Goal: Communication & Community: Answer question/provide support

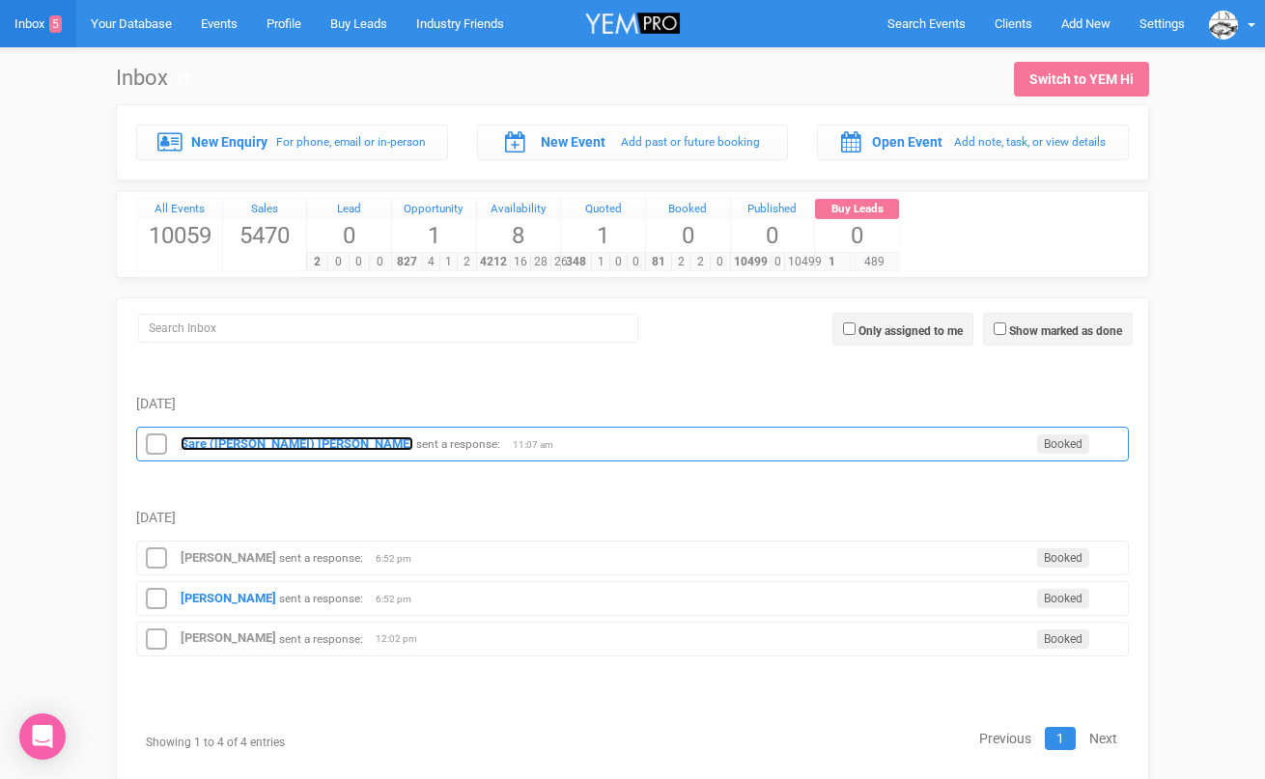
click at [236, 443] on strong "Sare ([PERSON_NAME]) [PERSON_NAME]" at bounding box center [297, 443] width 233 height 14
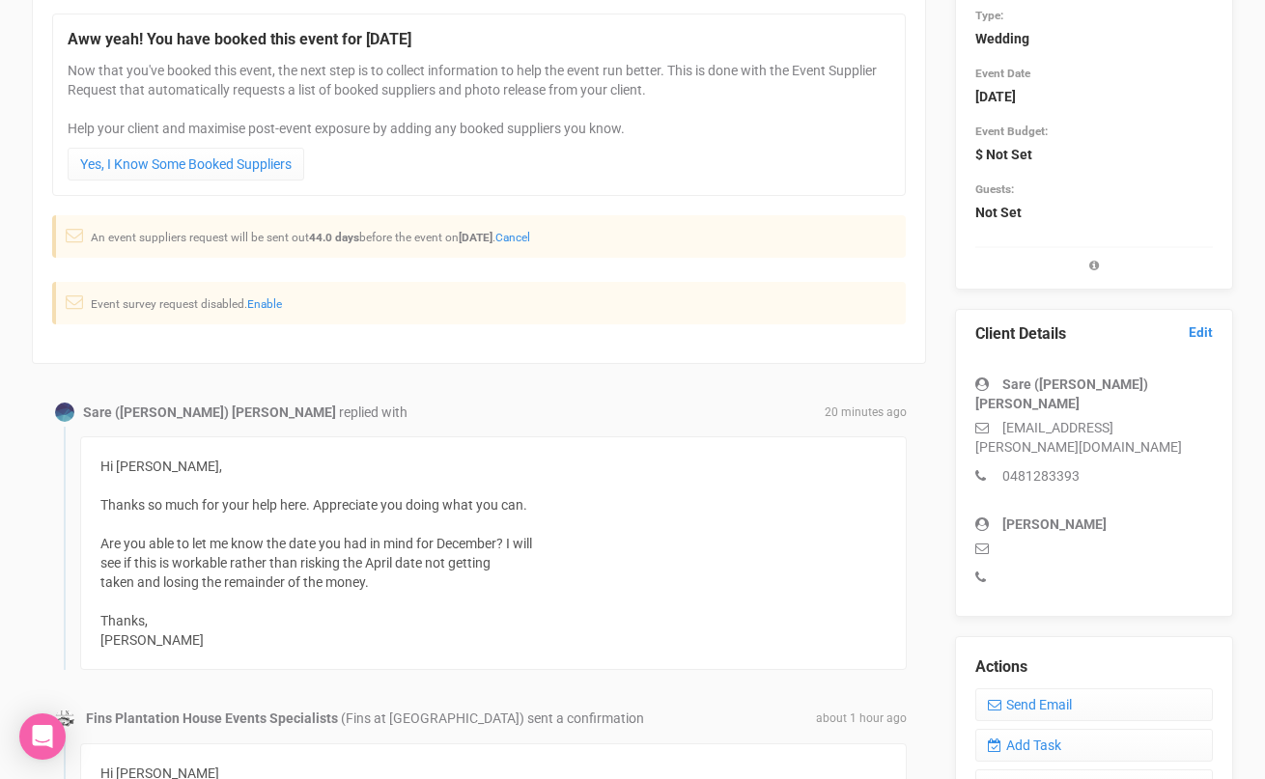
scroll to position [234, 0]
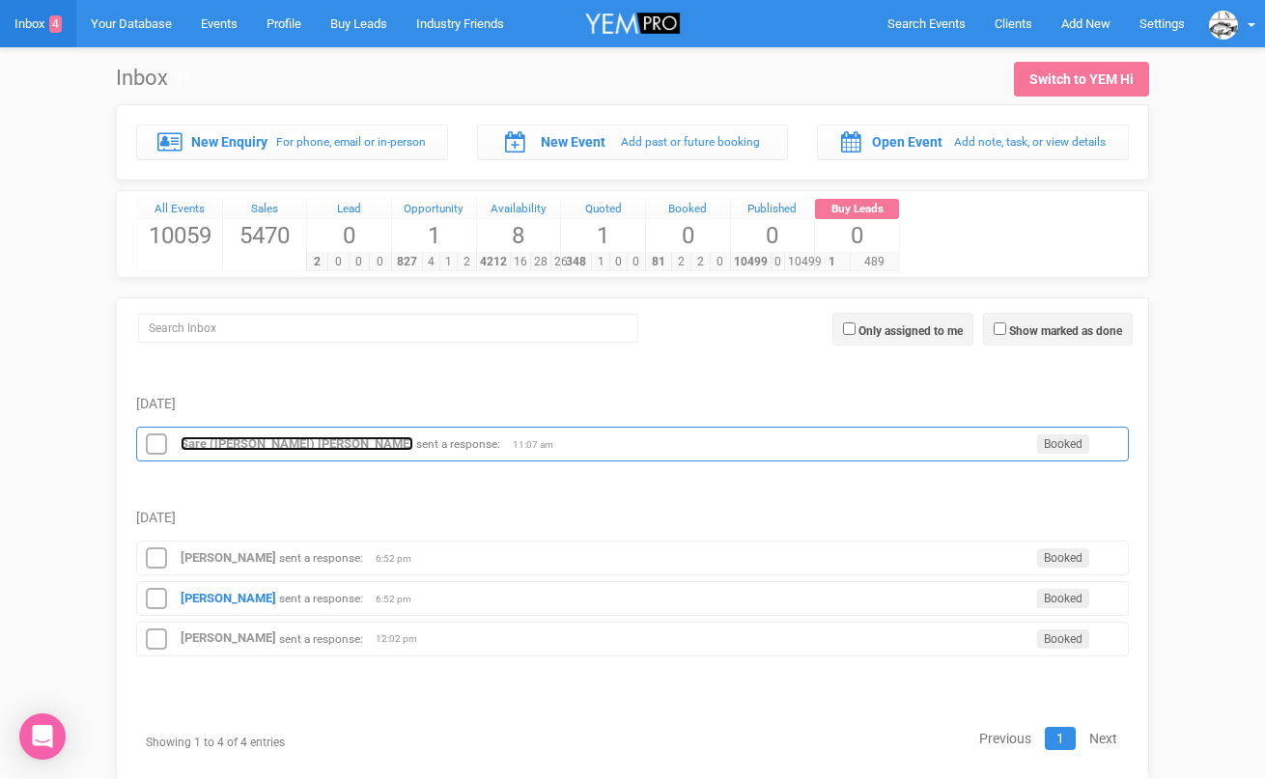
click at [216, 436] on strong "Sare ([PERSON_NAME]) [PERSON_NAME]" at bounding box center [297, 443] width 233 height 14
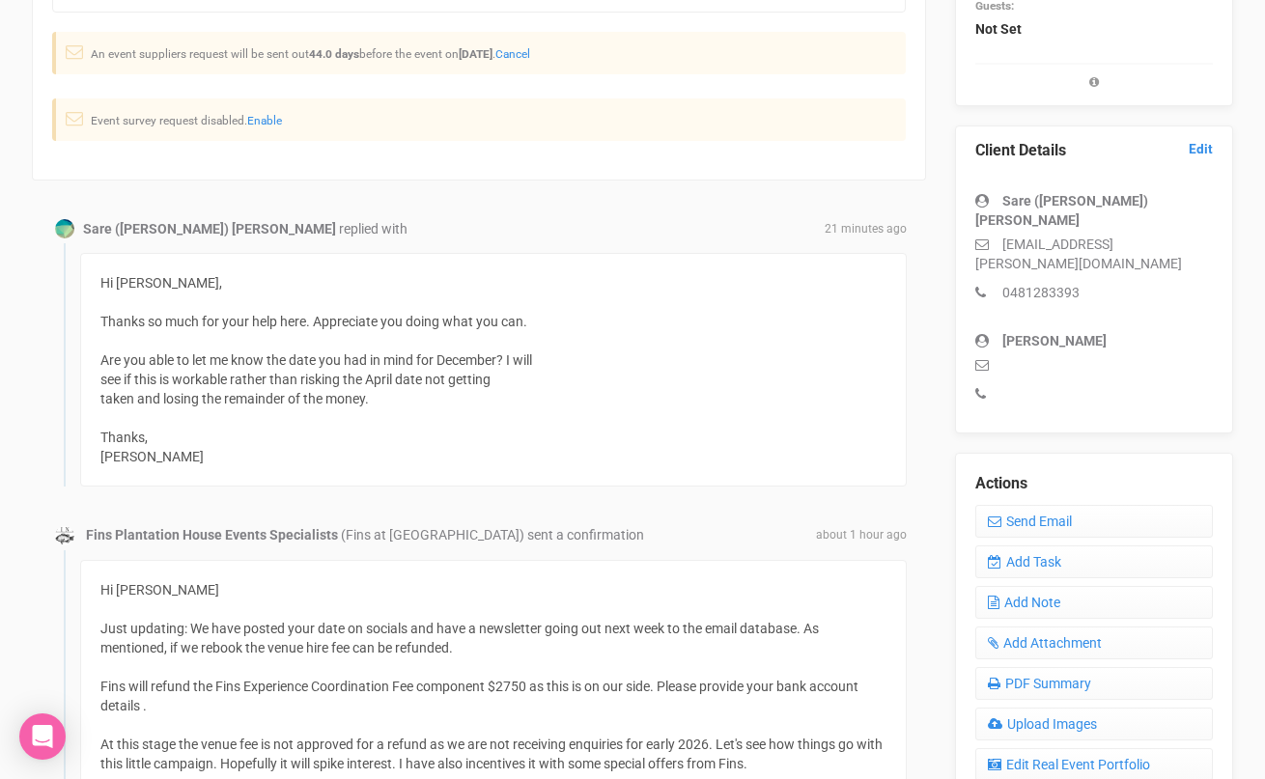
scroll to position [454, 0]
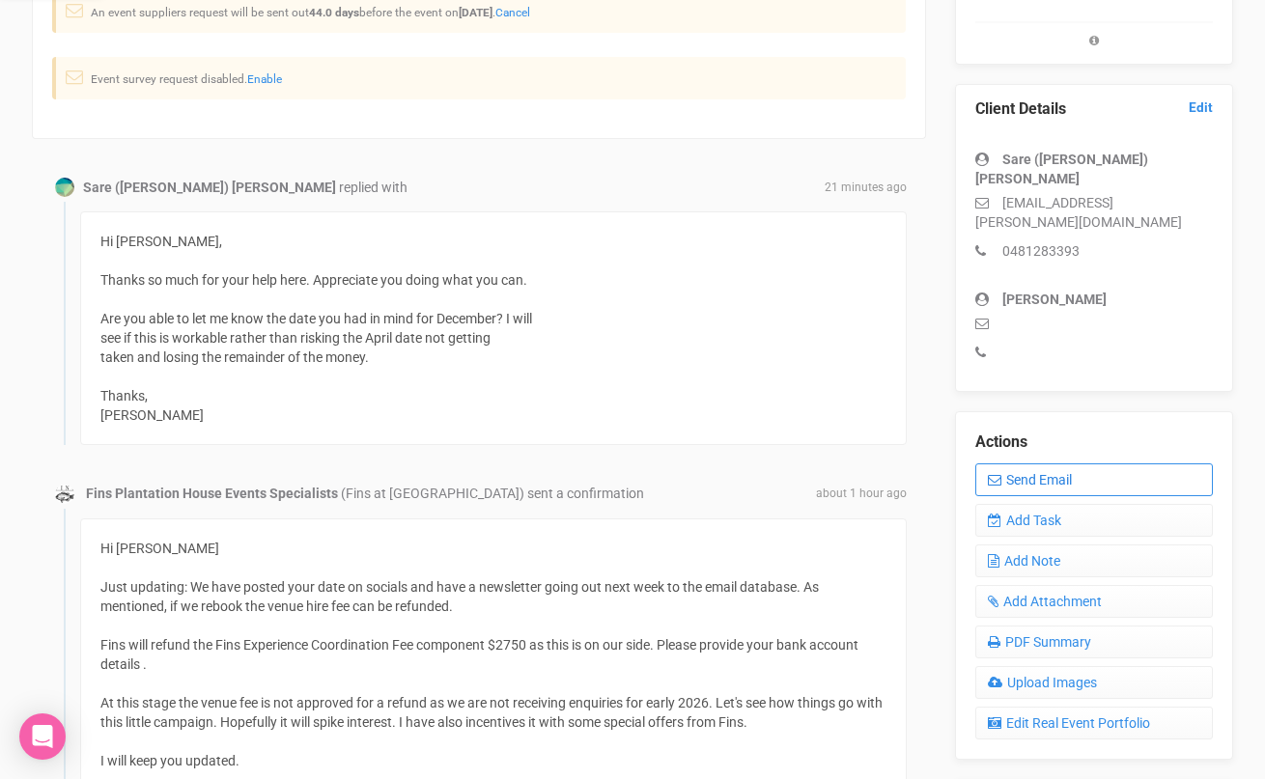
click at [1033, 464] on link "Send Email" at bounding box center [1094, 480] width 239 height 33
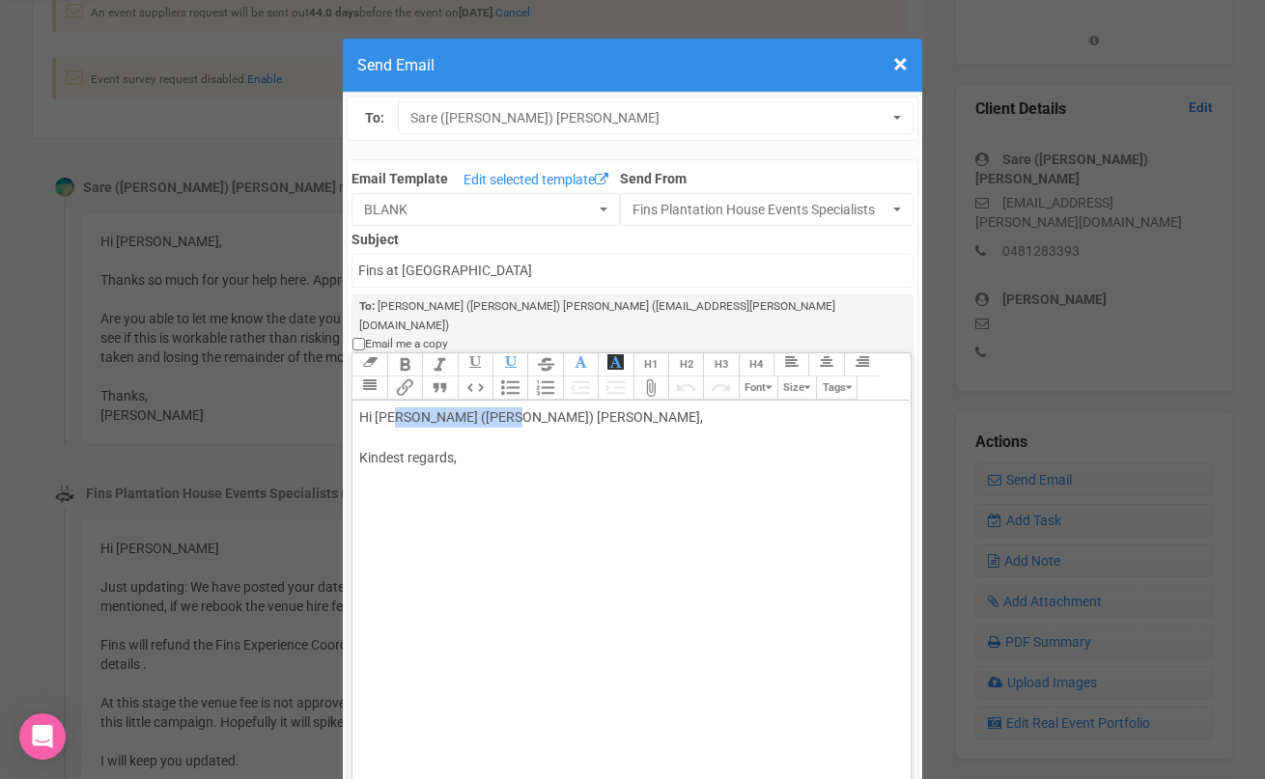
drag, startPoint x: 397, startPoint y: 380, endPoint x: 524, endPoint y: 374, distance: 127.6
click at [524, 408] on div "Hi [PERSON_NAME] ([PERSON_NAME]) [PERSON_NAME], Kindest regards," at bounding box center [627, 458] width 537 height 101
click at [363, 408] on div "Hi [PERSON_NAME] Kindest regards," at bounding box center [627, 479] width 537 height 142
click at [385, 479] on div "Hi [PERSON_NAME] Thank you for your email. Dec: Fri Kindest regards," at bounding box center [627, 509] width 537 height 203
click at [398, 460] on div "Hi [PERSON_NAME] Thank you for your email. Dec: Fri Kindest regards," at bounding box center [627, 509] width 537 height 203
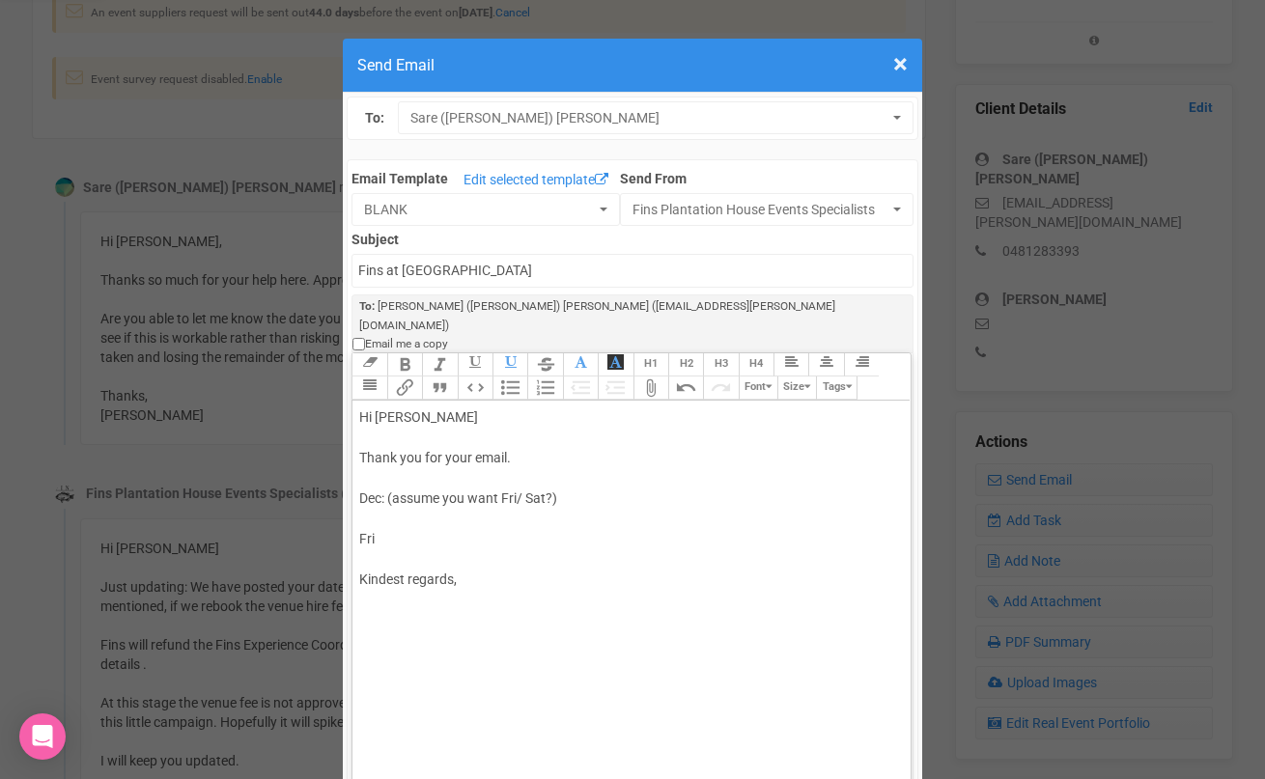
click at [391, 495] on div "Hi [PERSON_NAME] Thank you for your email. Dec: (assume you want Fri/ Sat?) Fri…" at bounding box center [627, 519] width 537 height 223
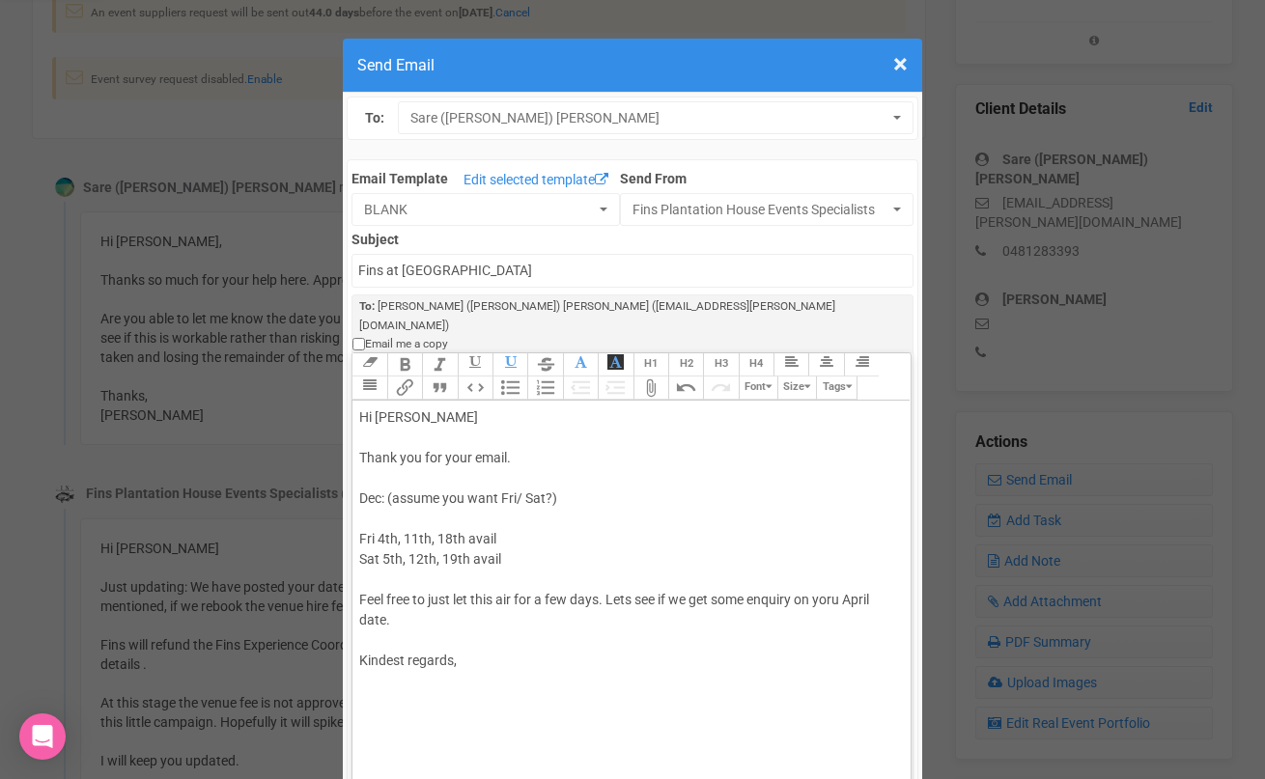
click at [838, 560] on div "Hi [PERSON_NAME] Thank you for your email. Dec: (assume you want Fri/ Sat?) Fri…" at bounding box center [627, 560] width 537 height 304
click at [438, 586] on div "Hi [PERSON_NAME] Thank you for your email. Dec: (assume you want Fri/ Sat?) Fri…" at bounding box center [627, 560] width 537 height 304
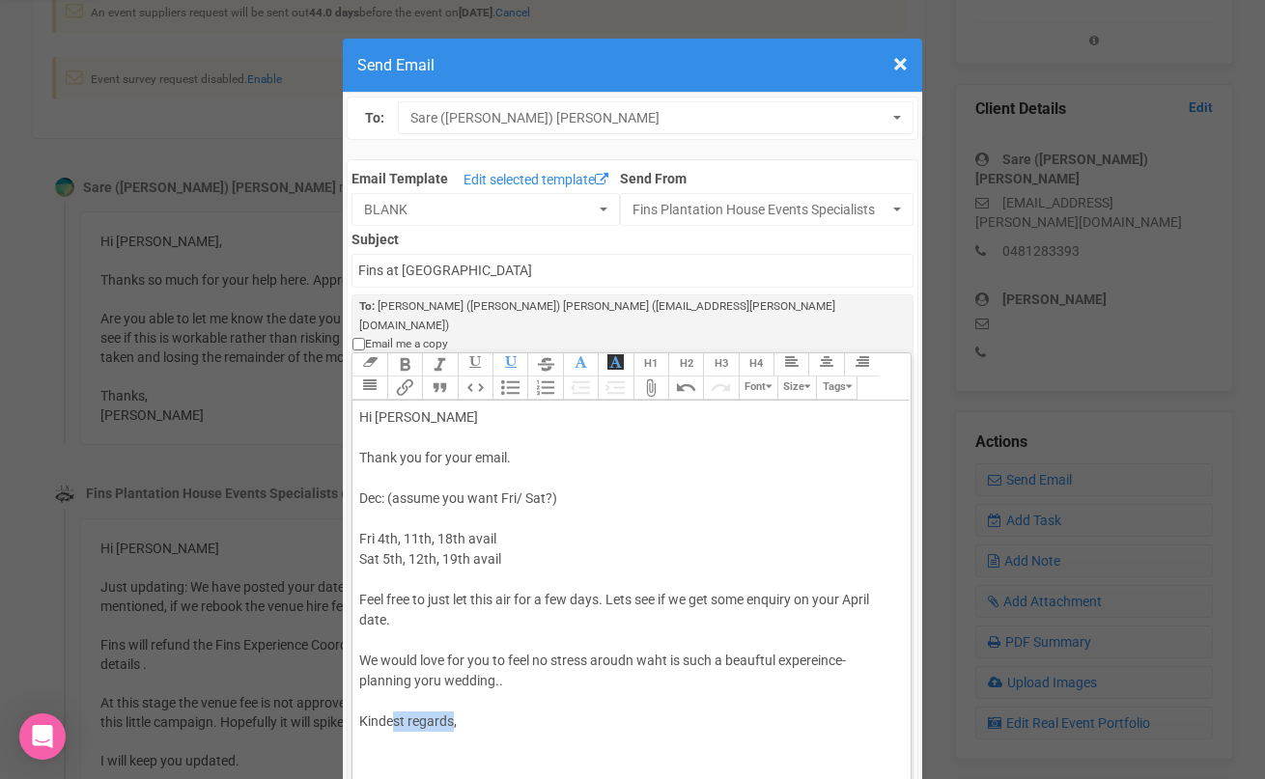
drag, startPoint x: 390, startPoint y: 685, endPoint x: 454, endPoint y: 686, distance: 63.7
click at [452, 687] on div "Hi [PERSON_NAME] Thank you for your email. Dec: (assume you want Fri/ Sat?) Fri…" at bounding box center [627, 590] width 537 height 365
drag, startPoint x: 411, startPoint y: 747, endPoint x: 357, endPoint y: 720, distance: 60.5
click at [357, 720] on trix-editor "Hi [PERSON_NAME] Thank you for your email. Dec: (assume you want Fri/ Sat?) Fri…" at bounding box center [630, 634] width 557 height 467
click at [808, 622] on div "Hi [PERSON_NAME] Thank you for your email. Dec: (assume you want Fri/ Sat?) Fri…" at bounding box center [627, 621] width 537 height 426
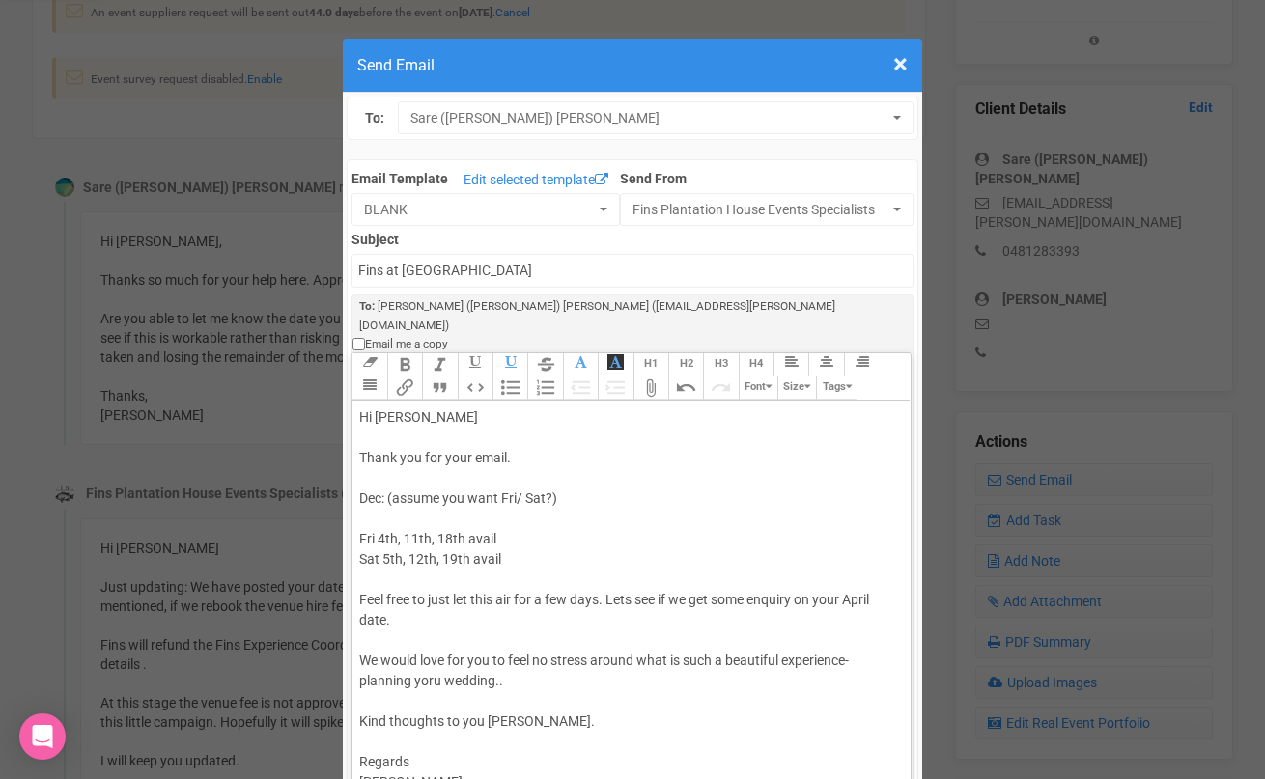
click at [442, 643] on div "Hi [PERSON_NAME] Thank you for your email. Dec: (assume you want Fri/ Sat?) Fri…" at bounding box center [627, 621] width 537 height 426
click at [397, 460] on div "Hi [PERSON_NAME] Thank you for your email. Dec: (assume you want Fri/ Sat?) Fri…" at bounding box center [627, 621] width 537 height 426
click at [554, 461] on div "Hi [PERSON_NAME] Thank you for your email. Dec: (I assume you want Fri/ Sat?) F…" at bounding box center [627, 621] width 537 height 426
click at [631, 560] on div "Hi [PERSON_NAME] Thank you for your email. Dec: (I assume you want Fri/ Sat onl…" at bounding box center [627, 621] width 537 height 426
click at [638, 593] on div "Hi [PERSON_NAME] Thank you for your email. Dec: (I assume you want Fri/ Sat onl…" at bounding box center [627, 621] width 537 height 426
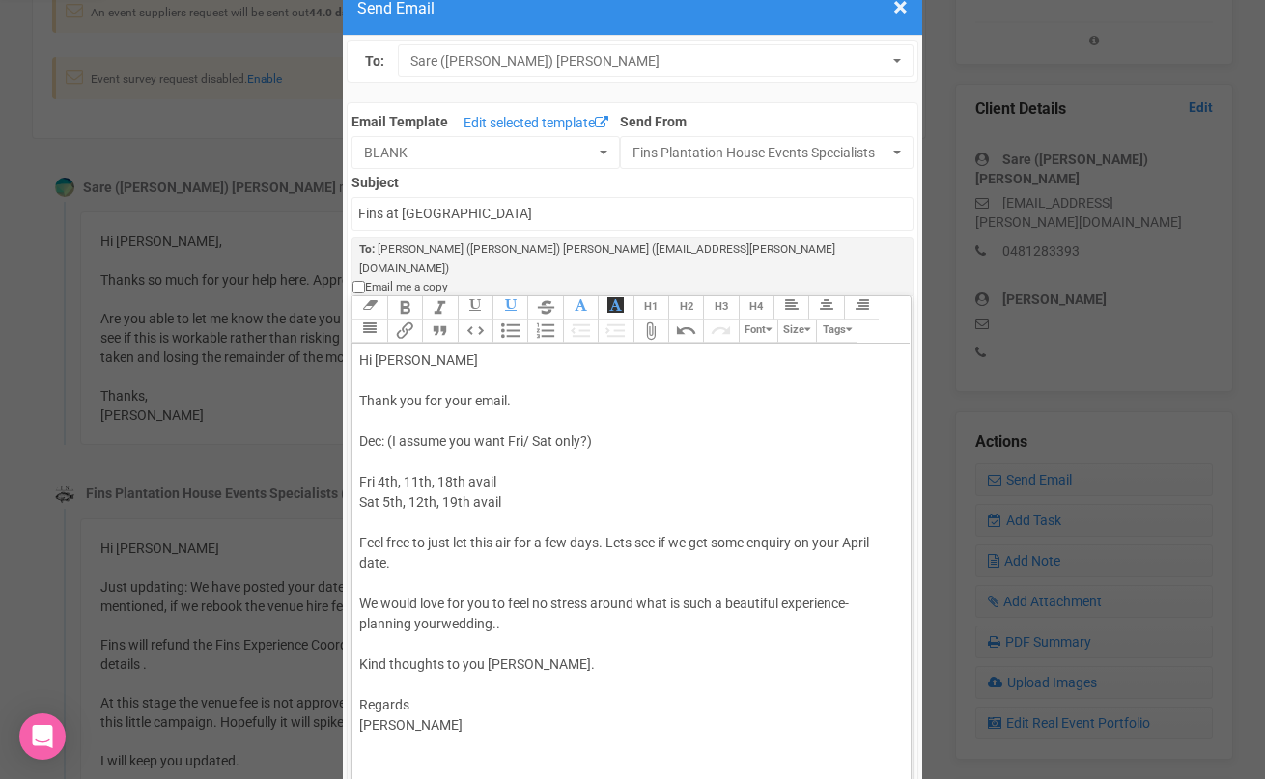
scroll to position [58, 0]
click at [440, 585] on div "Hi [PERSON_NAME] Thank you for your email. Dec: (I assume you want Fri/ Sat onl…" at bounding box center [627, 563] width 537 height 426
type trix-editor "<div>Hi [PERSON_NAME]<br><br>Thank you for your email.<br><br>Dec: (I assume yo…"
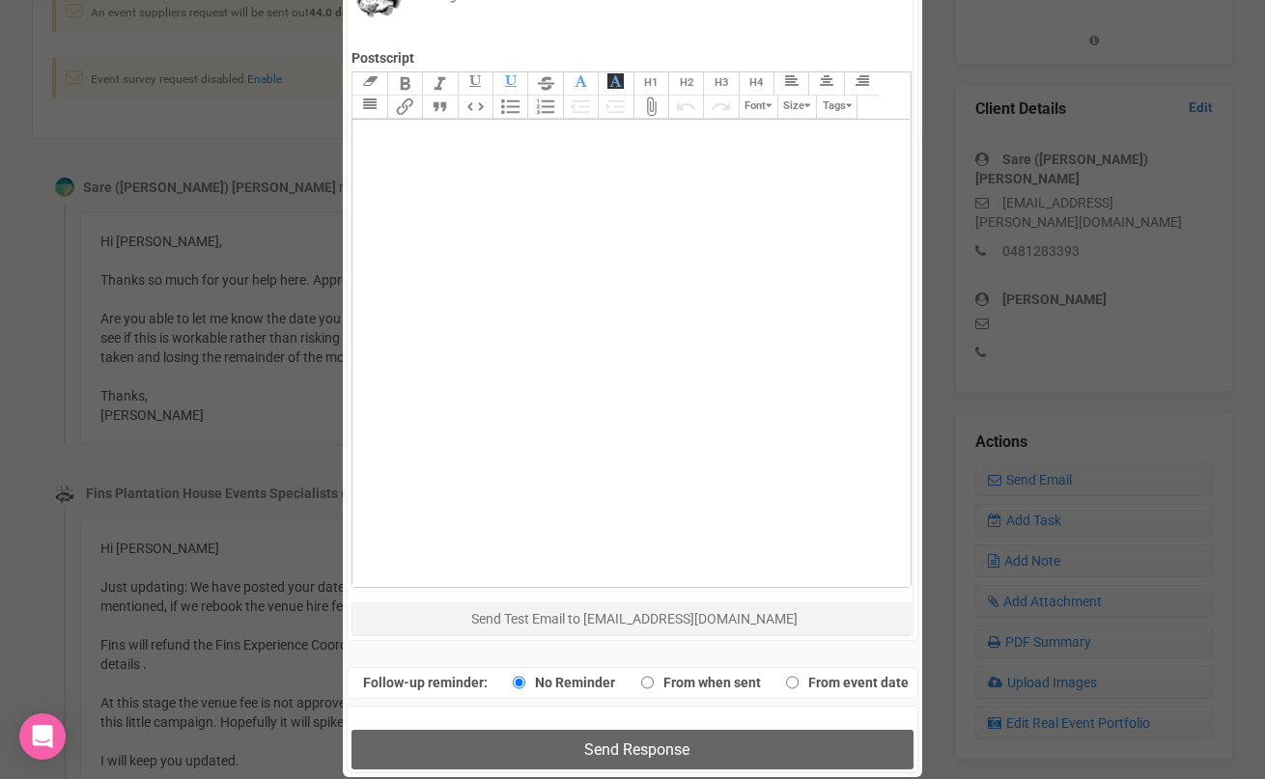
scroll to position [958, 0]
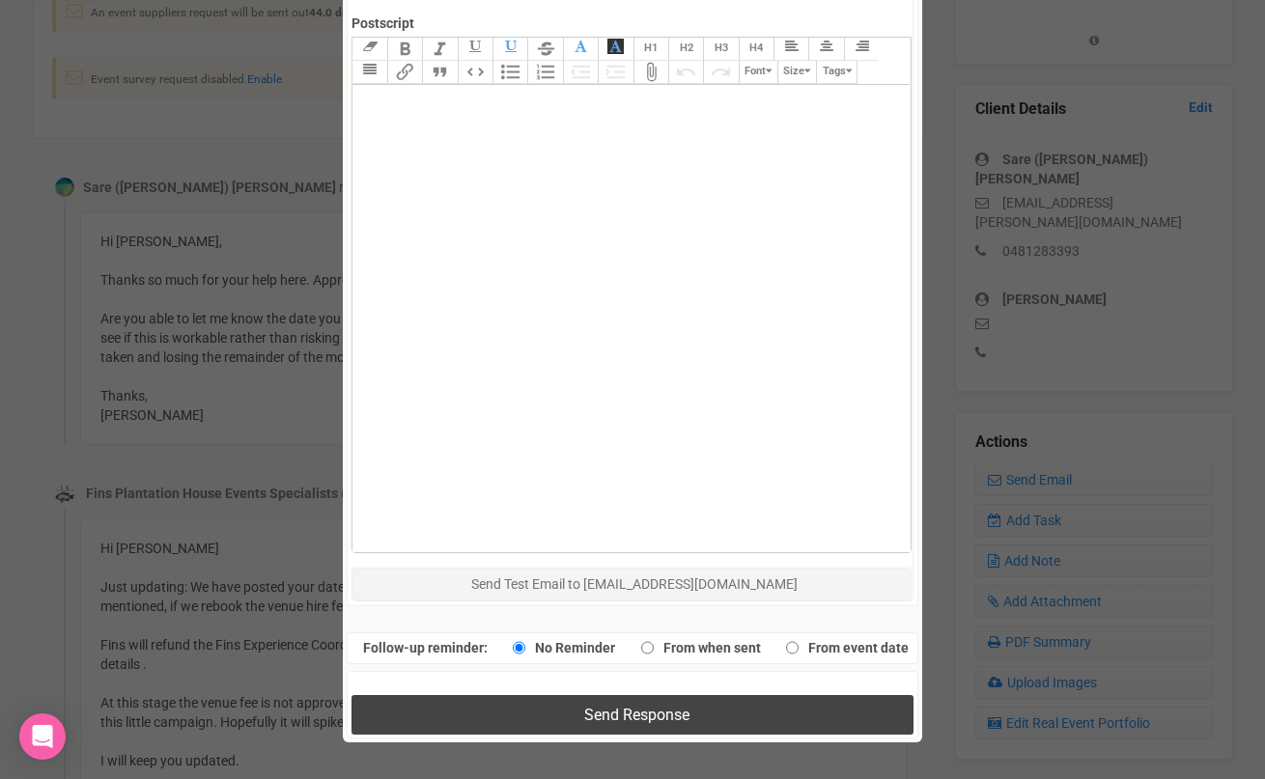
click at [454, 695] on button "Send Response" at bounding box center [632, 715] width 561 height 40
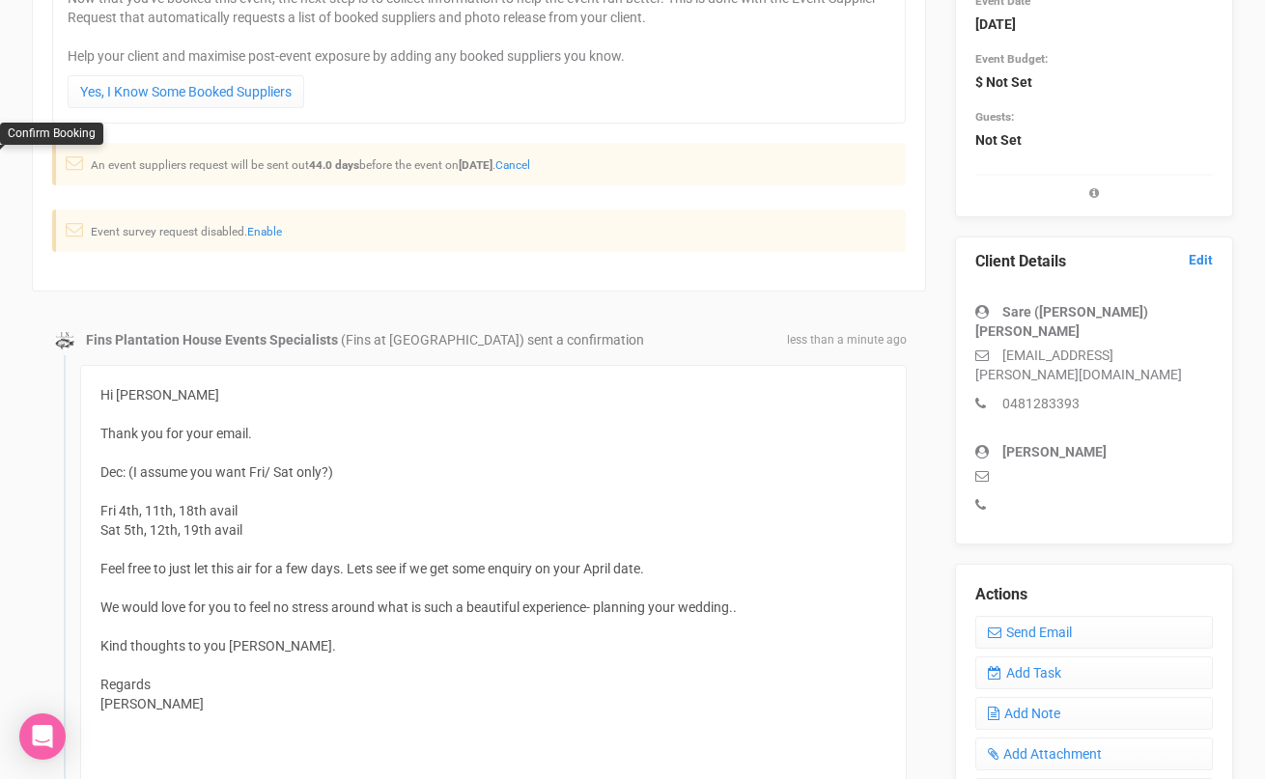
scroll to position [0, 0]
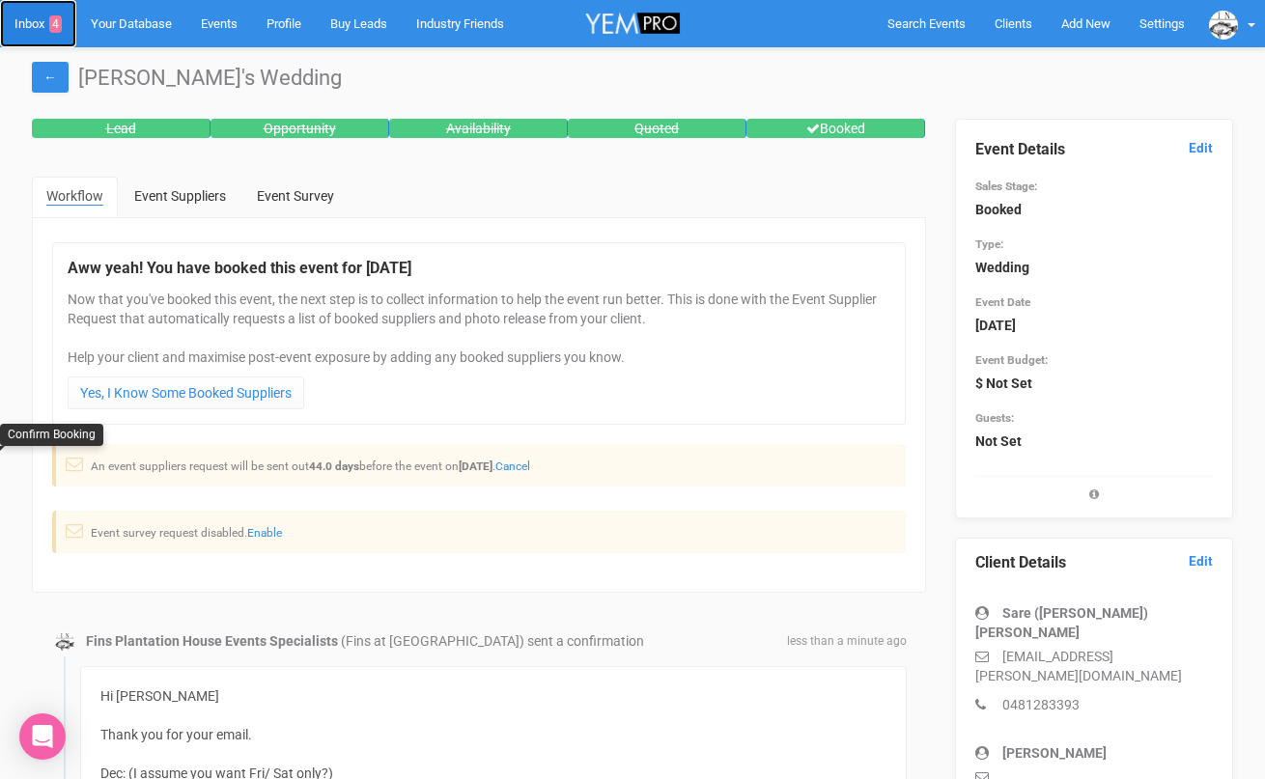
click at [42, 27] on link "Inbox 4" at bounding box center [38, 23] width 76 height 47
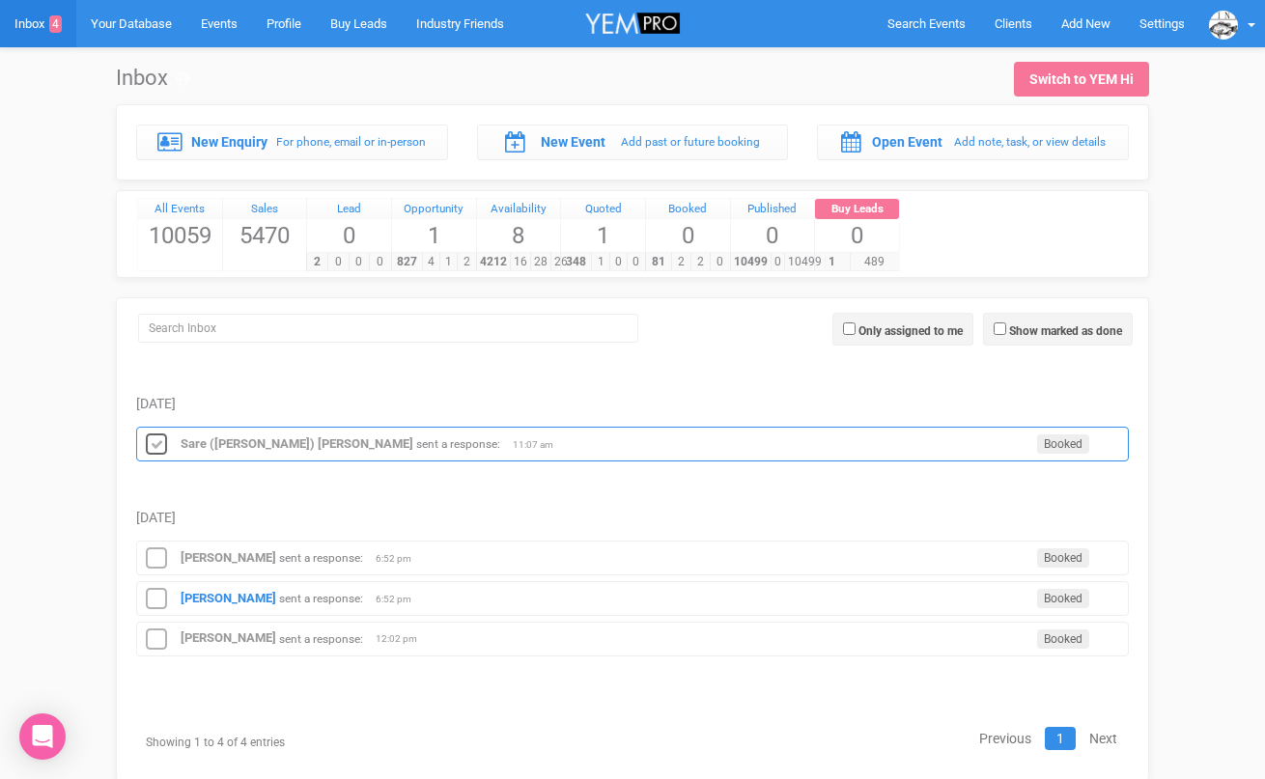
click at [155, 443] on icon at bounding box center [156, 445] width 29 height 25
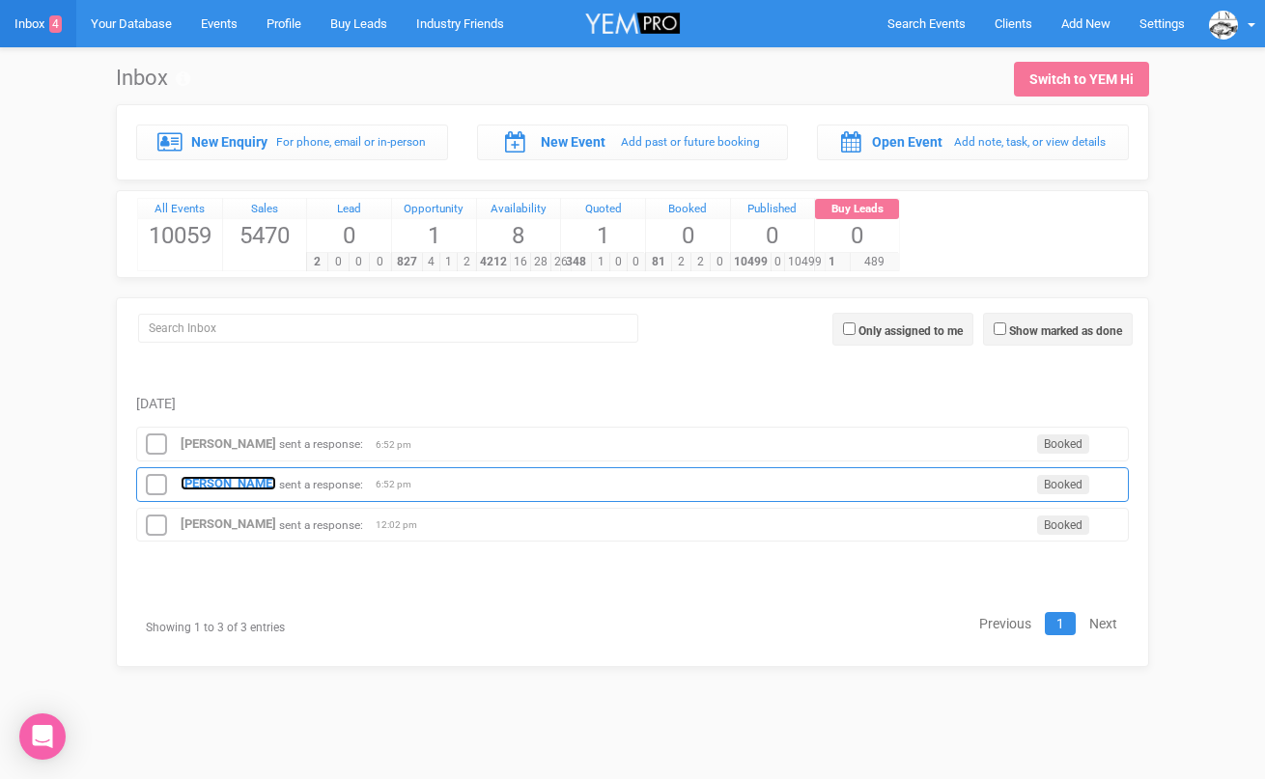
click at [190, 488] on strong "[PERSON_NAME]" at bounding box center [229, 483] width 96 height 14
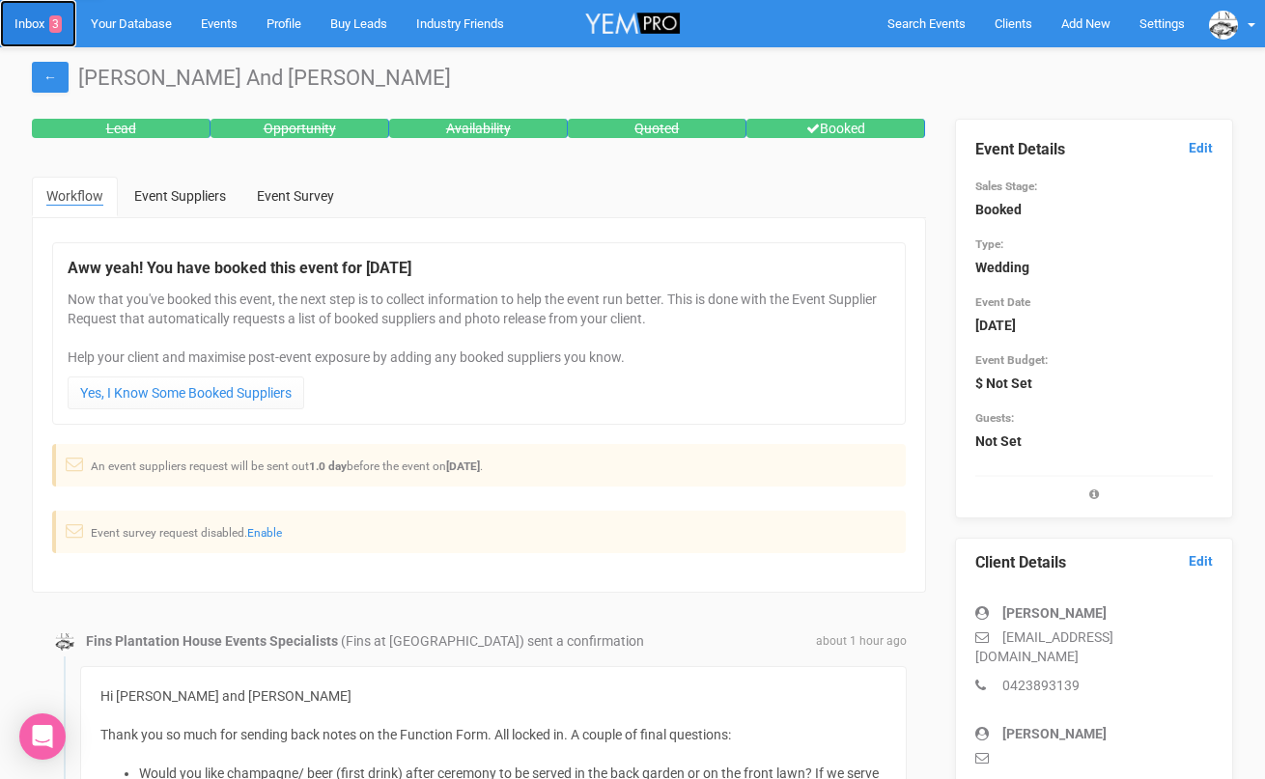
click at [34, 22] on link "Inbox 3" at bounding box center [38, 23] width 76 height 47
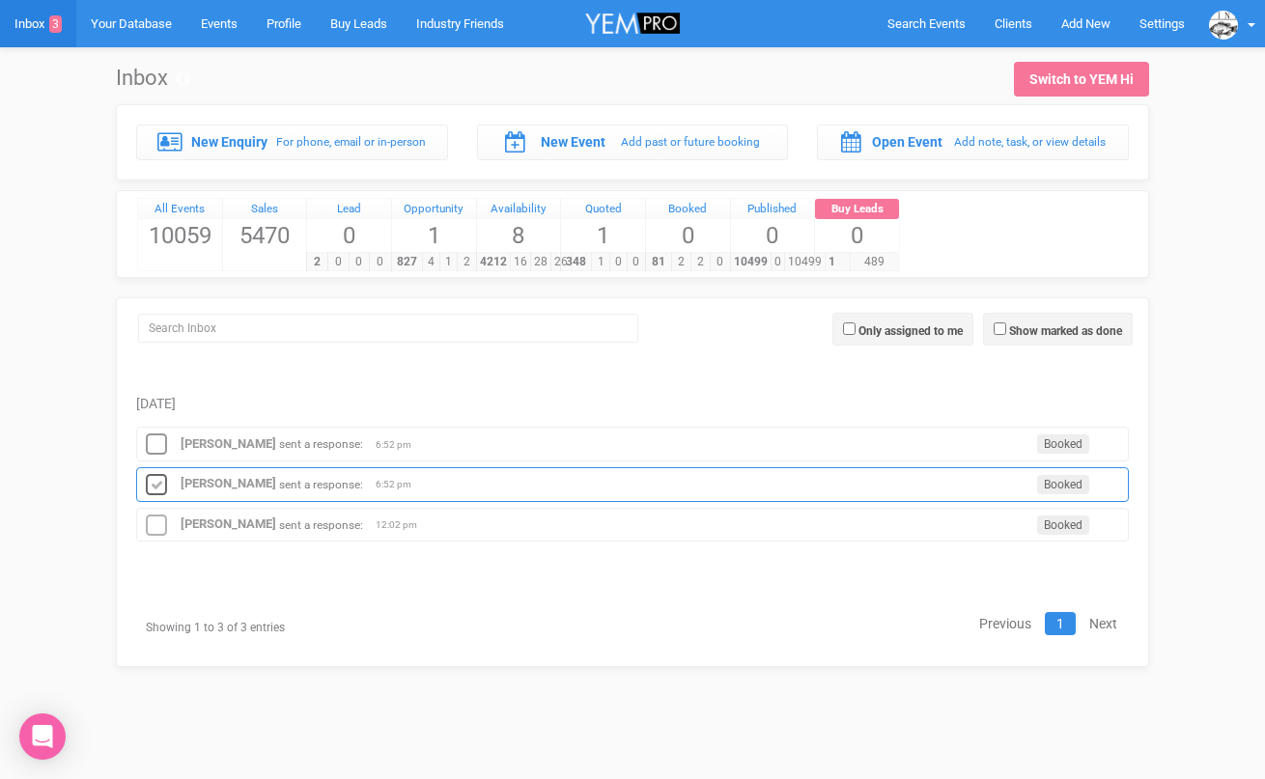
click at [157, 476] on icon at bounding box center [156, 485] width 29 height 25
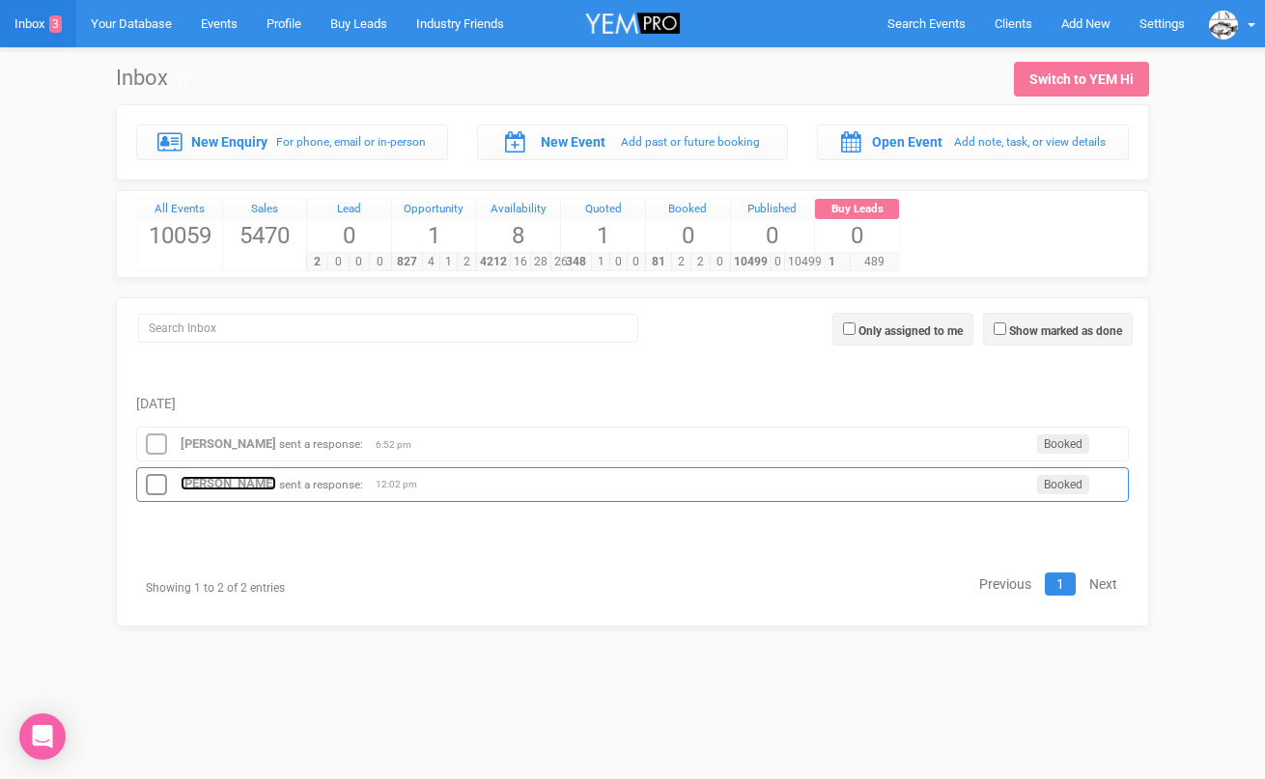
click at [194, 481] on strong "[PERSON_NAME]" at bounding box center [229, 483] width 96 height 14
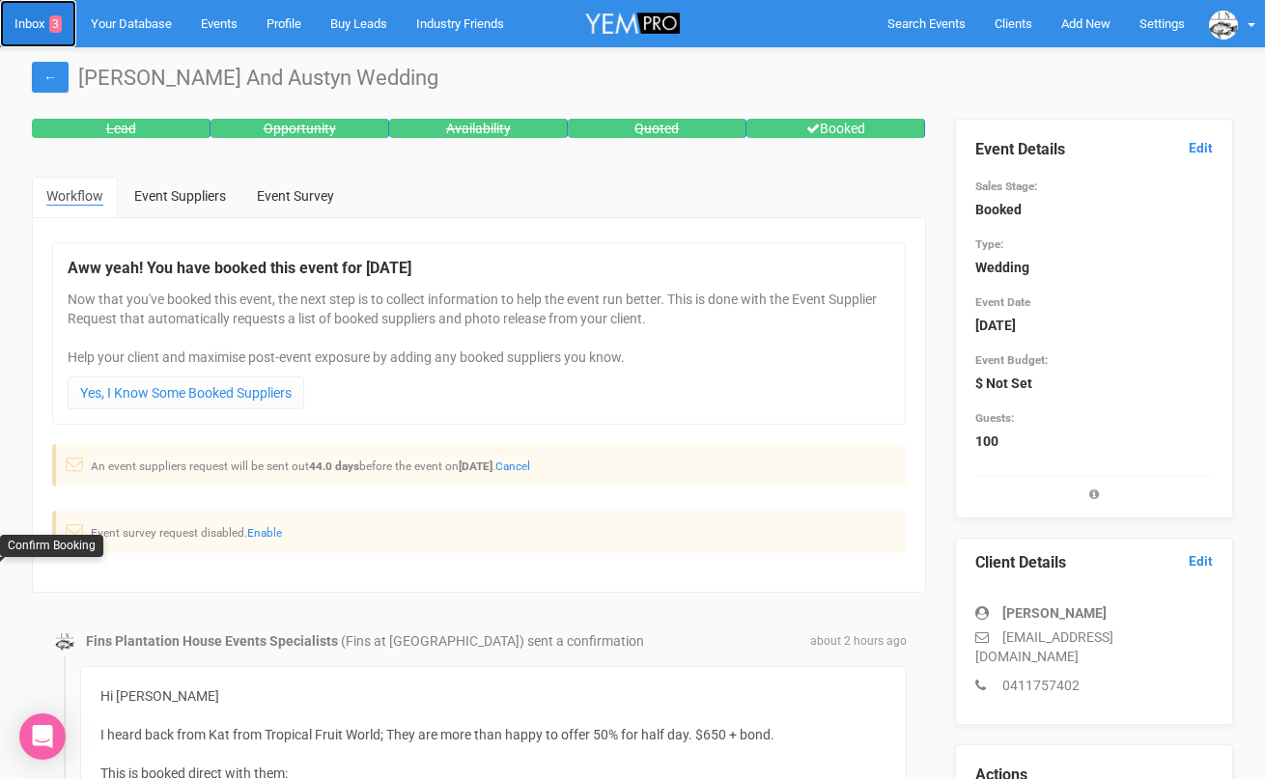
click at [34, 19] on link "Inbox 3" at bounding box center [38, 23] width 76 height 47
